Goal: Task Accomplishment & Management: Manage account settings

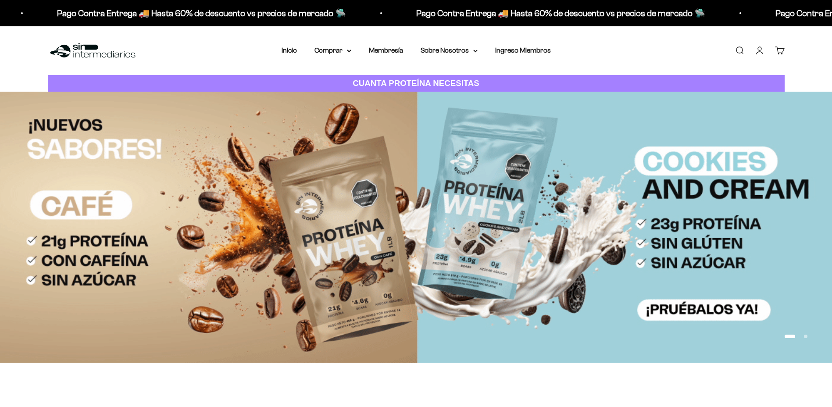
click at [761, 49] on link "Iniciar sesión" at bounding box center [760, 51] width 10 height 10
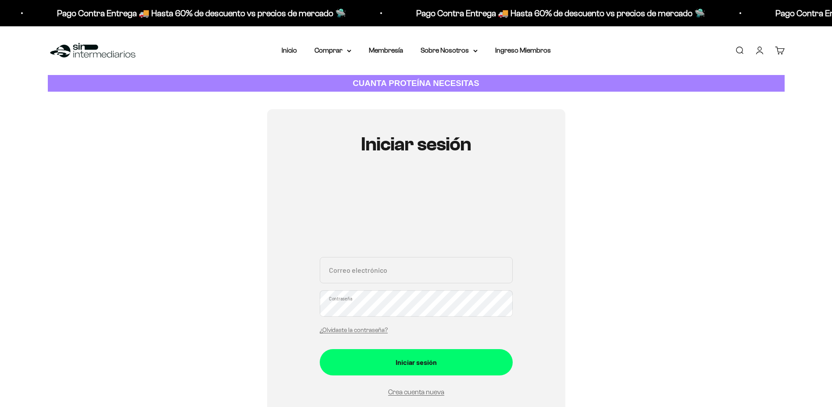
click at [400, 265] on input "Correo electrónico" at bounding box center [416, 270] width 193 height 26
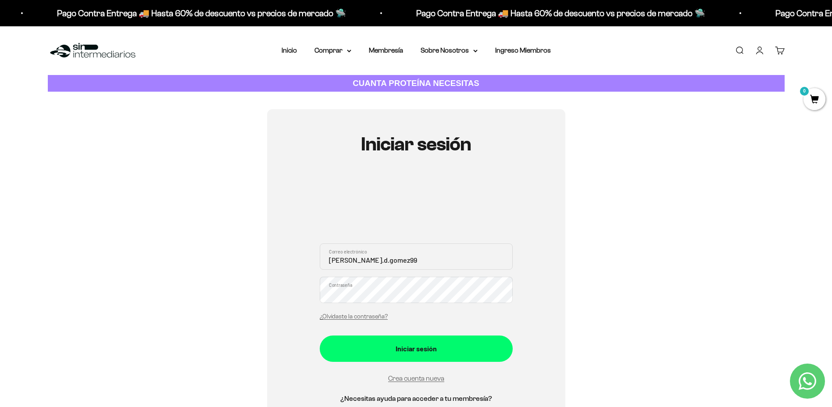
type input "[PERSON_NAME].d.gomez99"
